Goal: Find specific page/section: Find specific page/section

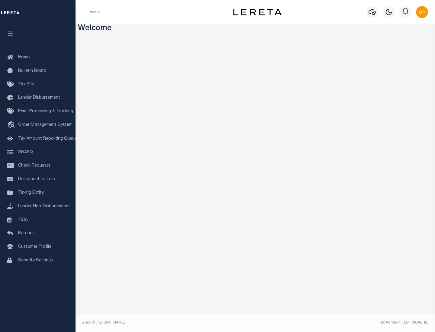
click at [38, 220] on link "TIQA" at bounding box center [38, 221] width 76 height 14
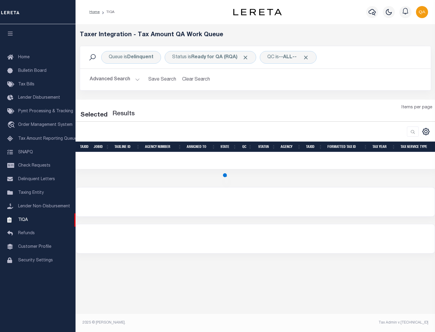
select select "200"
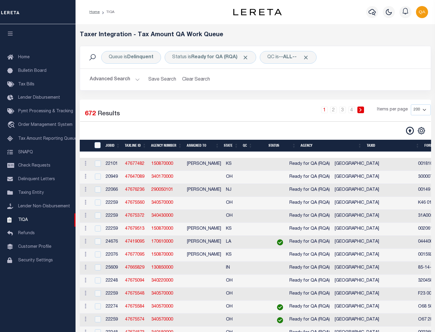
click at [247, 57] on span "Click to Remove" at bounding box center [245, 57] width 6 height 6
